Goal: Information Seeking & Learning: Learn about a topic

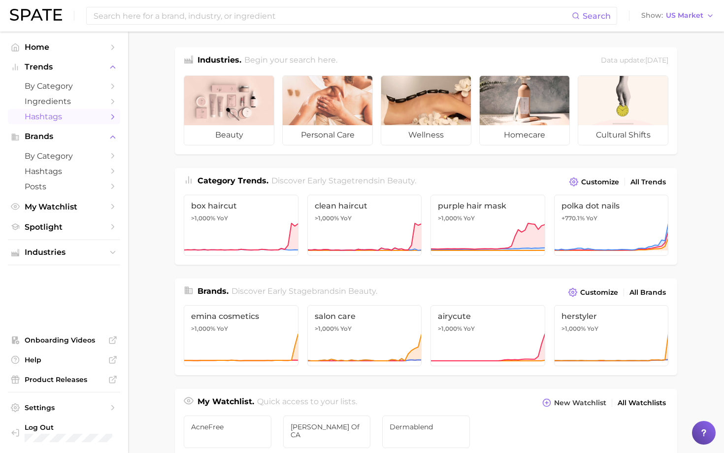
click at [75, 117] on span "Hashtags" at bounding box center [64, 116] width 79 height 9
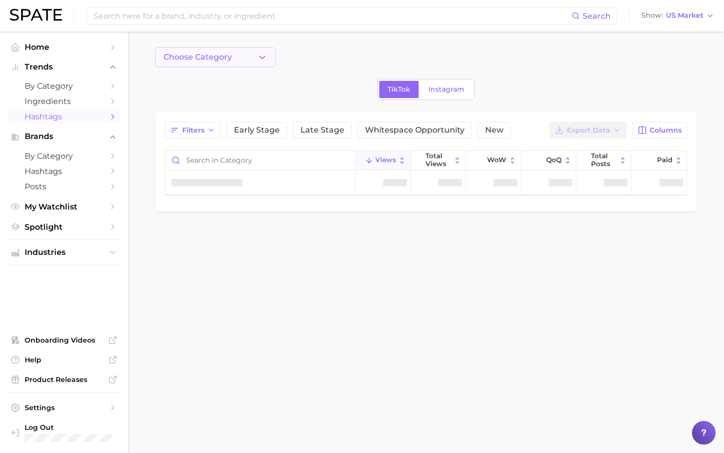
click at [219, 57] on span "Choose Category" at bounding box center [198, 57] width 68 height 9
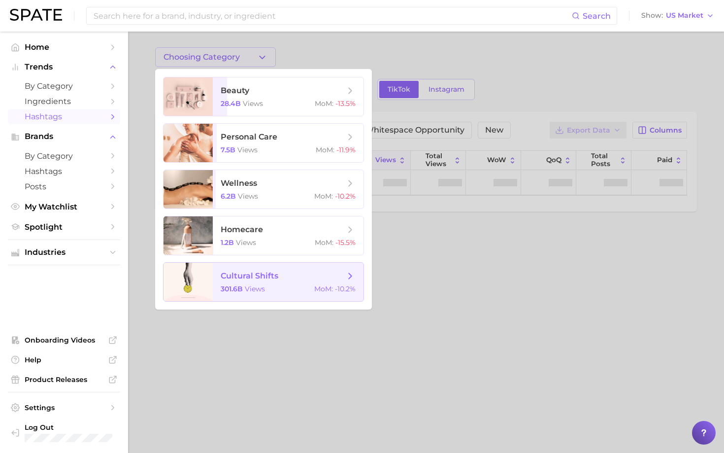
click at [280, 276] on span "cultural shifts" at bounding box center [283, 275] width 124 height 11
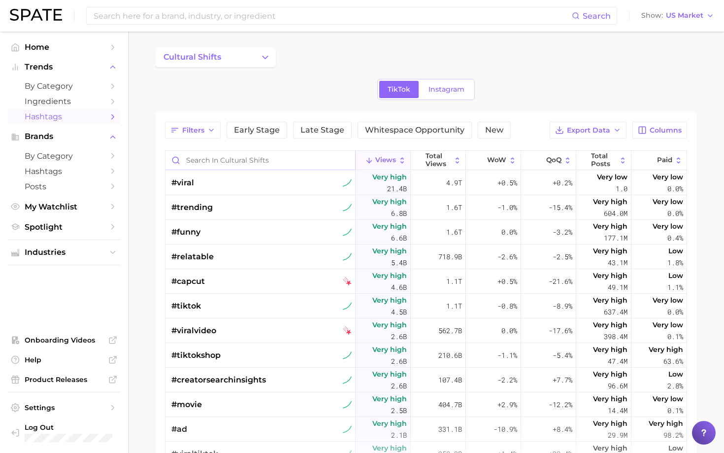
click at [222, 163] on input "Search in cultural shifts" at bounding box center [260, 160] width 190 height 19
type input "h"
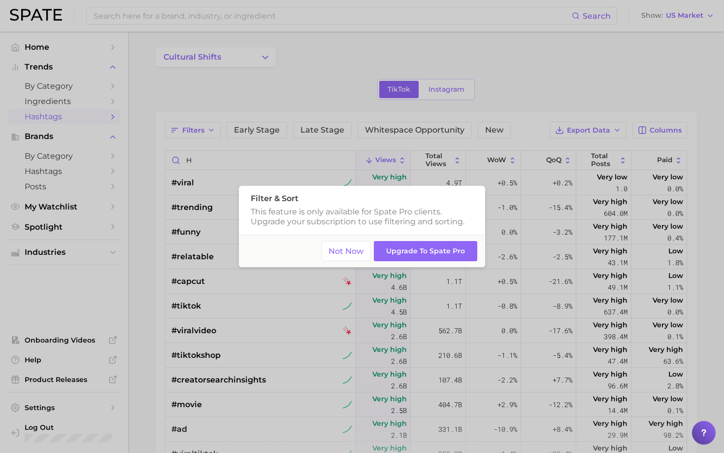
click at [385, 102] on div at bounding box center [362, 226] width 724 height 453
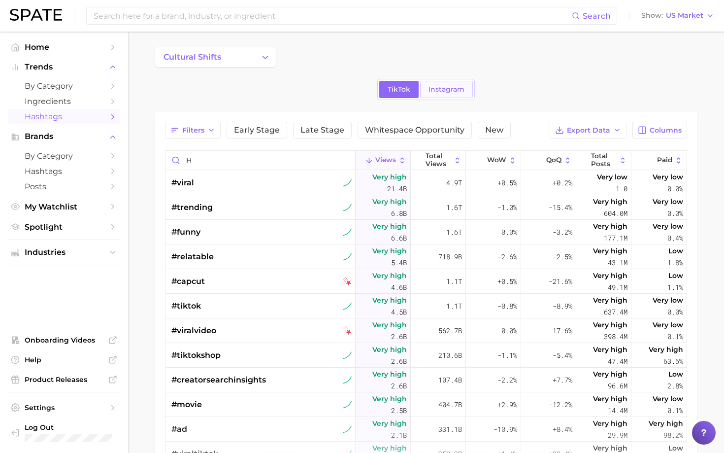
click at [436, 89] on span "Instagram" at bounding box center [446, 89] width 36 height 8
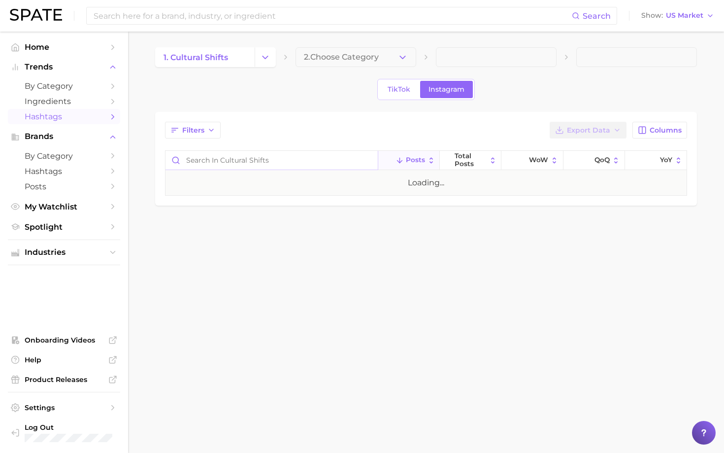
click at [273, 160] on input "Search in cultural shifts" at bounding box center [271, 160] width 212 height 19
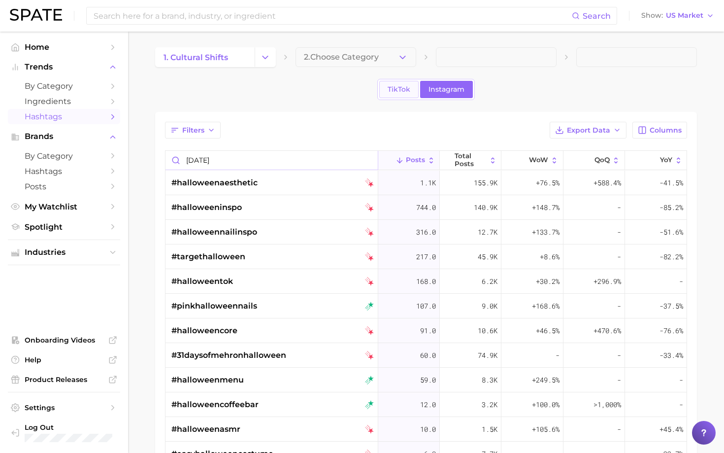
type input "[DATE]"
click at [399, 93] on span "TikTok" at bounding box center [399, 89] width 23 height 8
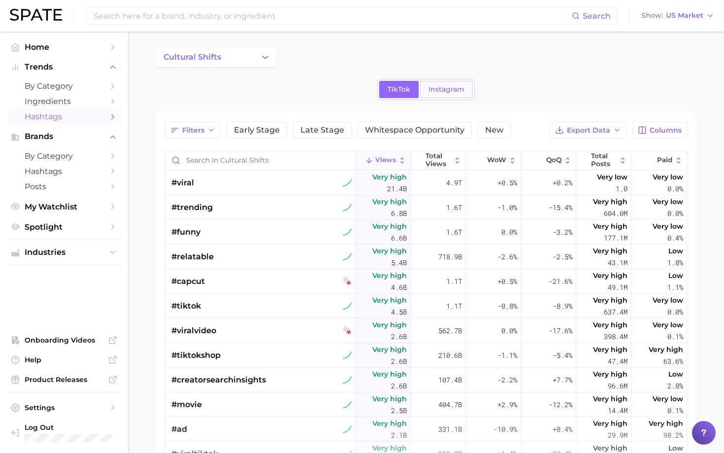
click at [449, 90] on span "Instagram" at bounding box center [446, 89] width 36 height 8
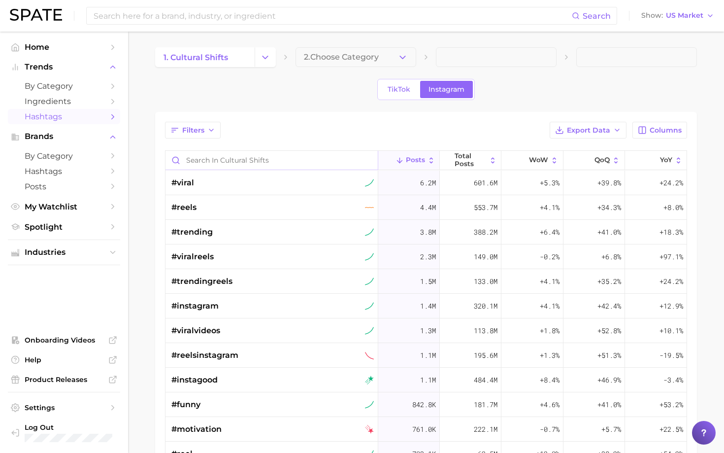
click at [226, 160] on input "Search in cultural shifts" at bounding box center [271, 160] width 212 height 19
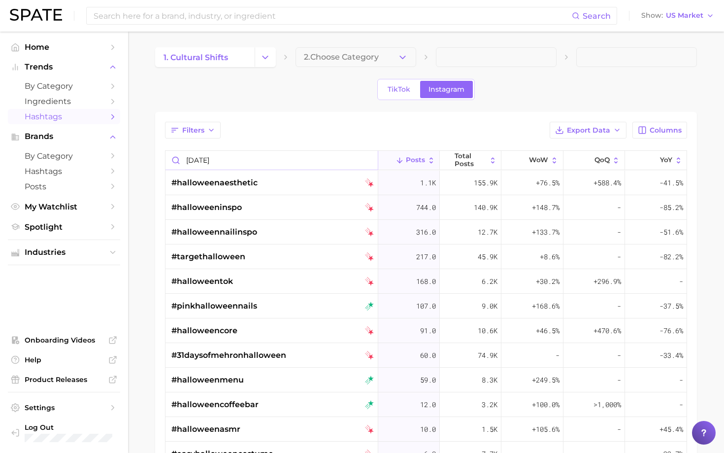
click at [210, 162] on input "[DATE]" at bounding box center [271, 160] width 212 height 19
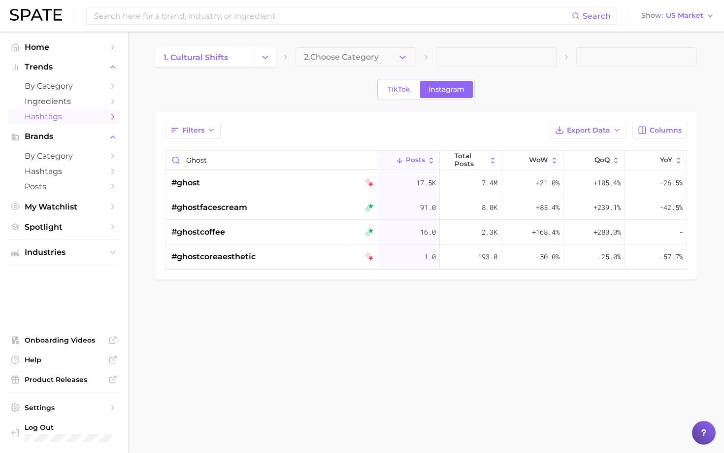
click at [253, 160] on input "ghost" at bounding box center [271, 160] width 212 height 19
type input "fall"
